Goal: Transaction & Acquisition: Purchase product/service

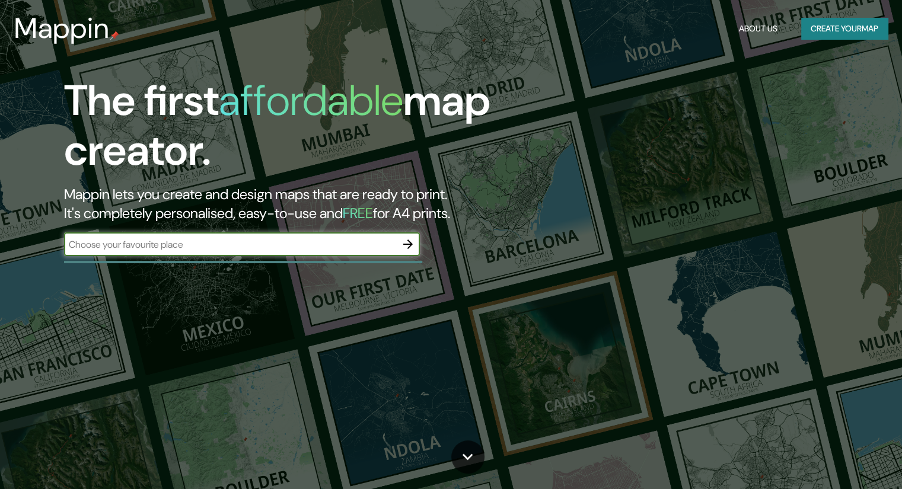
click at [312, 251] on input "text" at bounding box center [230, 245] width 332 height 14
click at [116, 251] on input "text" at bounding box center [230, 245] width 332 height 14
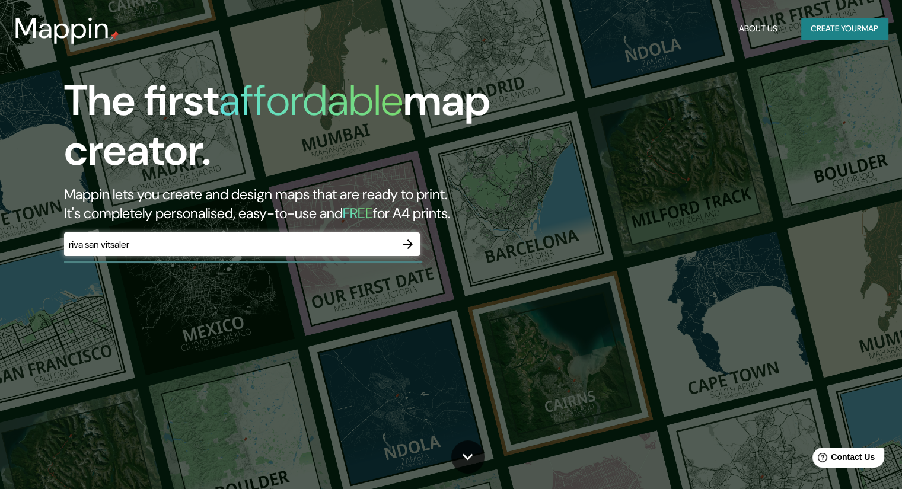
click at [136, 253] on div "riva san vitsaler ​" at bounding box center [242, 244] width 356 height 24
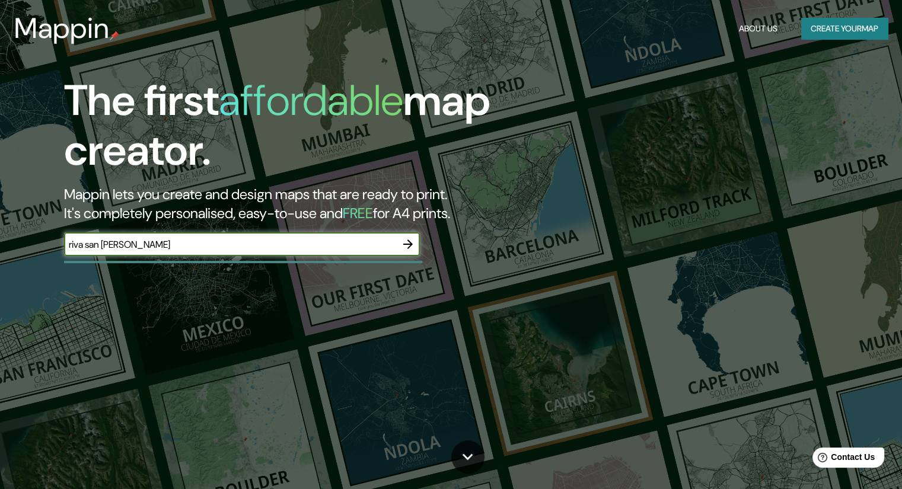
type input "riva san [PERSON_NAME]"
click at [406, 243] on icon "button" at bounding box center [408, 244] width 14 height 14
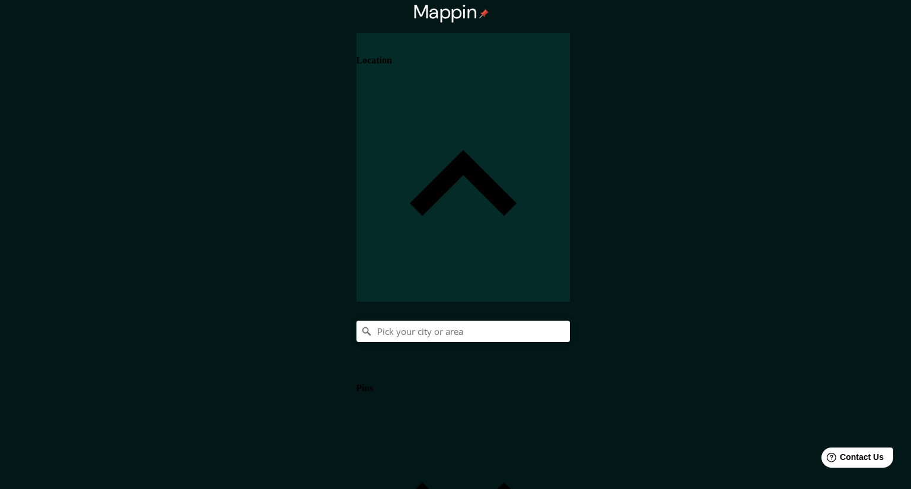
click at [739, 394] on body "Mappin Location Pins Style Layout Border Choose a border. Hint : you can make l…" at bounding box center [455, 244] width 911 height 489
type input "a4"
click at [570, 321] on input "Pick your city or area" at bounding box center [462, 331] width 213 height 21
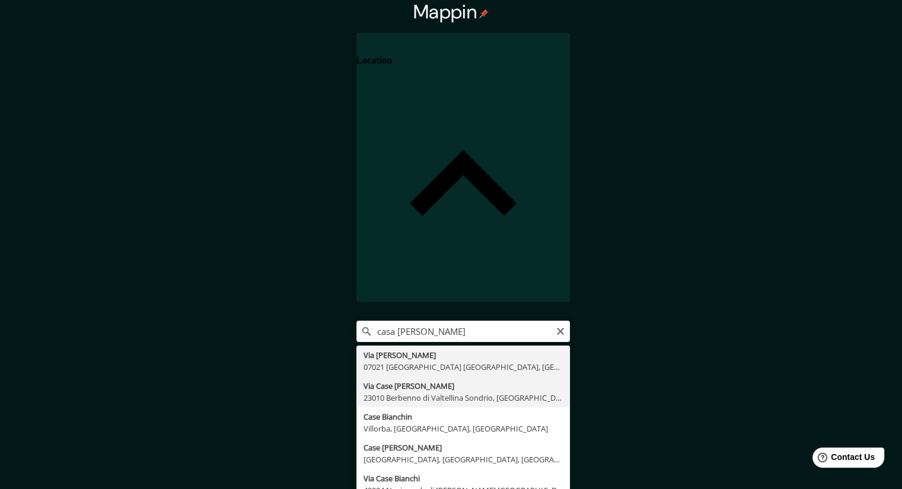
scroll to position [8, 0]
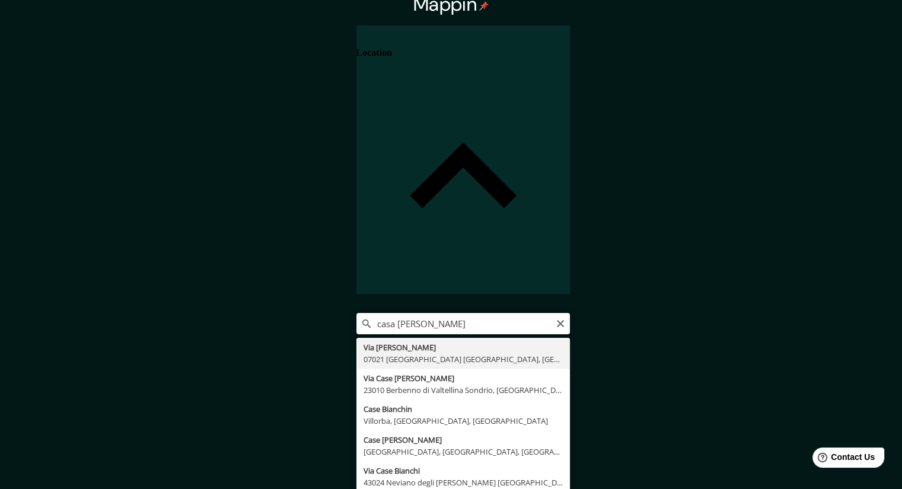
click at [570, 313] on input "casa [PERSON_NAME]" at bounding box center [462, 323] width 213 height 21
type input "c"
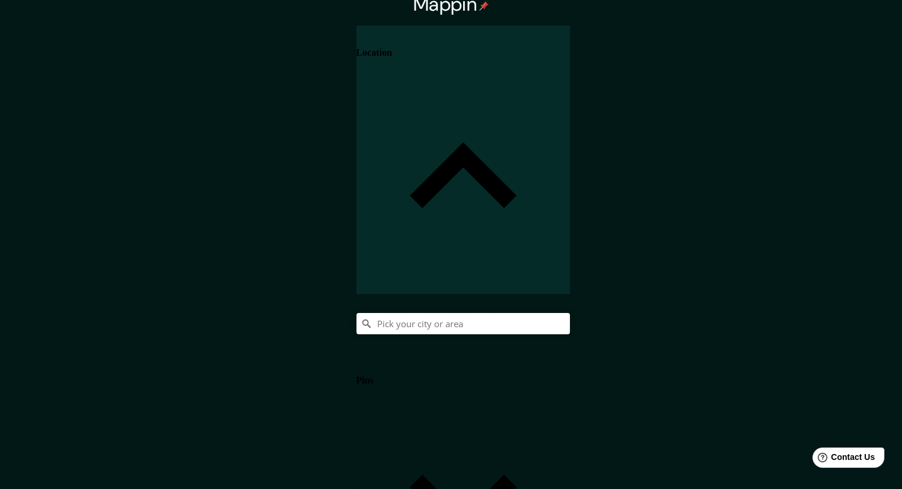
paste input "[STREET_ADDRESS]"
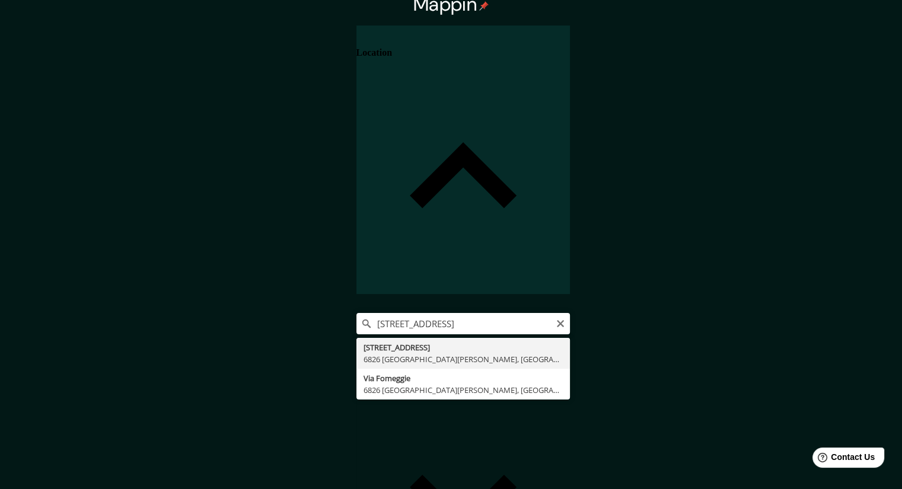
type input "[STREET_ADDRESS][PERSON_NAME]"
